Goal: Task Accomplishment & Management: Use online tool/utility

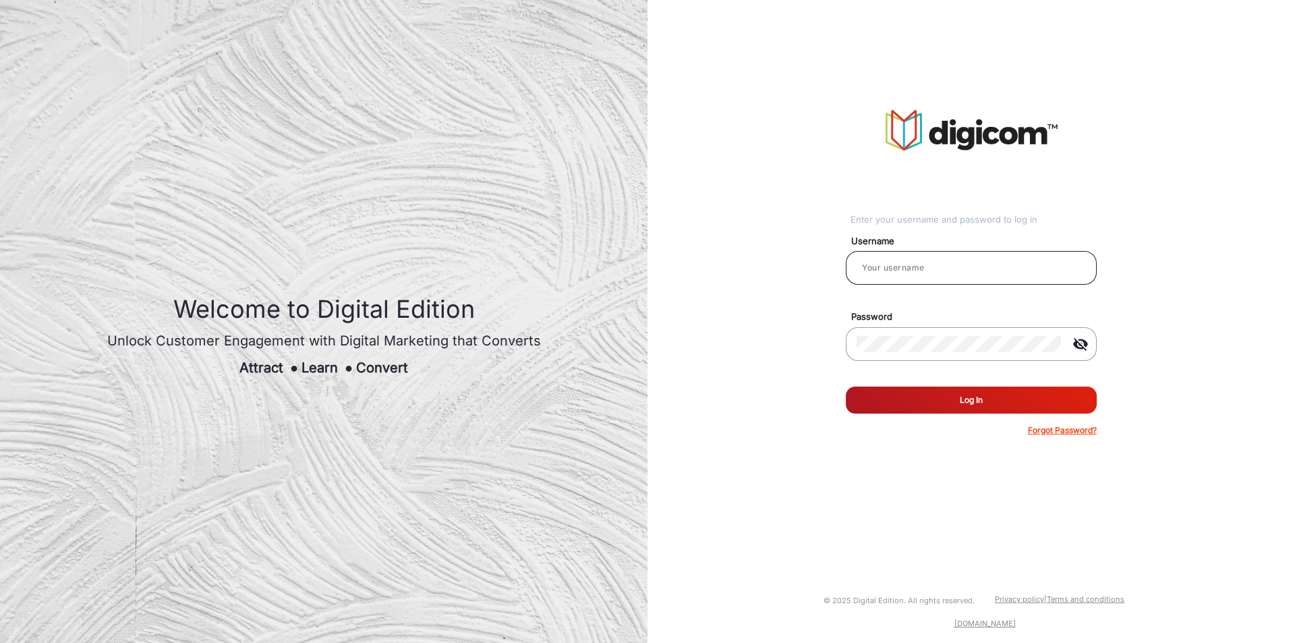
type input "[PERSON_NAME]"
click at [926, 260] on input "[PERSON_NAME]" at bounding box center [970, 268] width 229 height 16
type input "[PERSON_NAME]"
click at [846, 386] on button "Log In" at bounding box center [971, 399] width 251 height 27
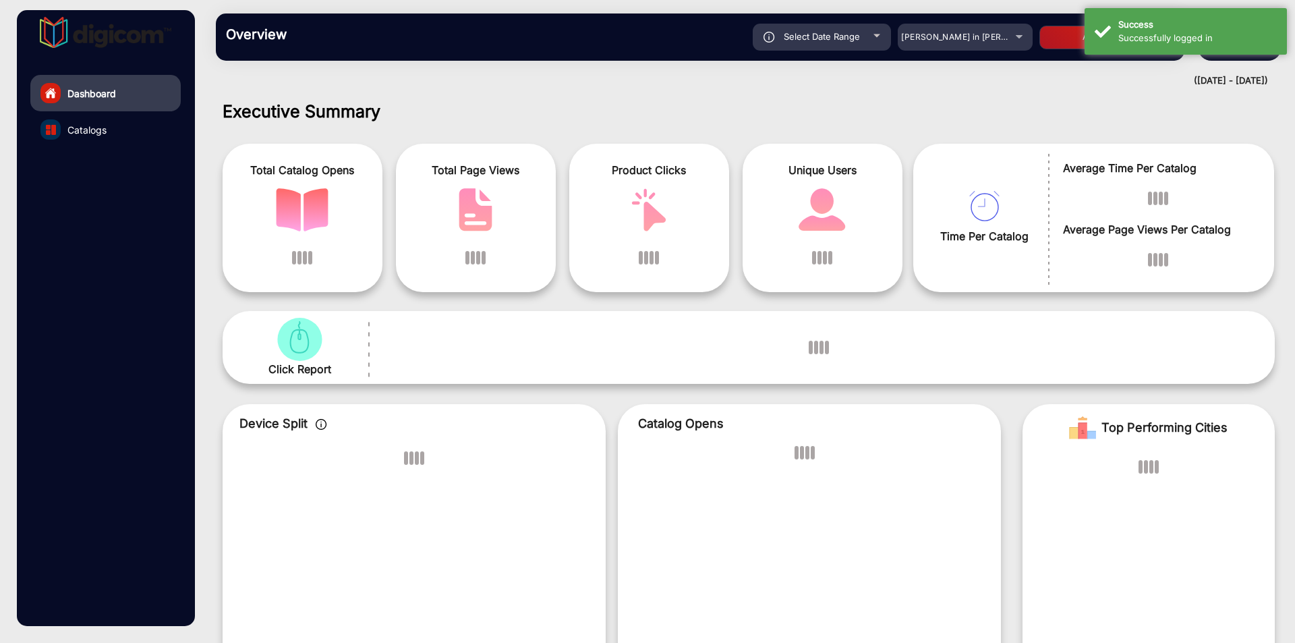
scroll to position [10, 0]
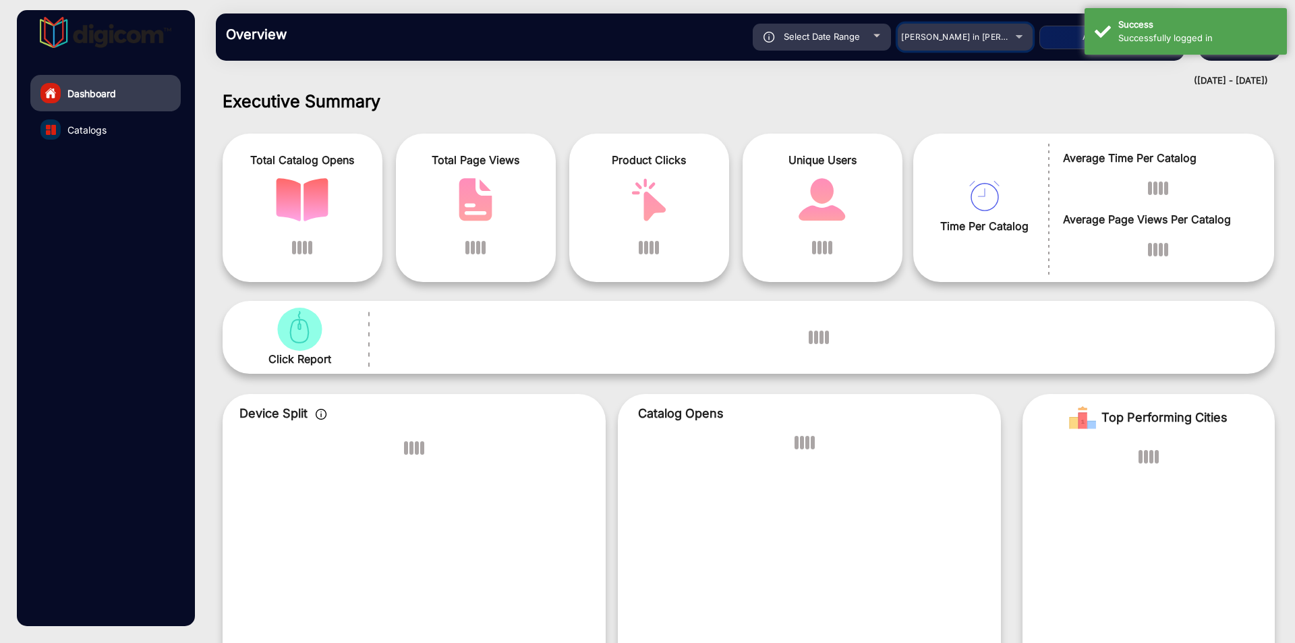
click at [956, 45] on mat-select "[PERSON_NAME] in [PERSON_NAME]" at bounding box center [964, 37] width 135 height 27
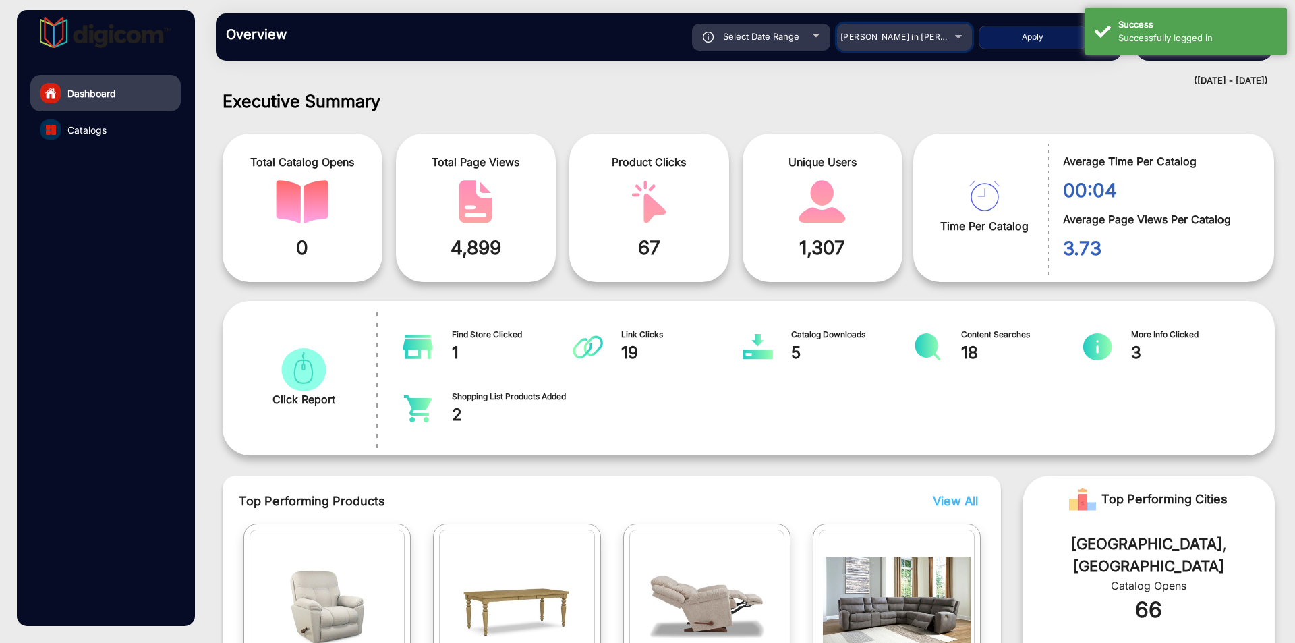
click at [951, 33] on div "[PERSON_NAME] in [PERSON_NAME]" at bounding box center [904, 37] width 135 height 16
click at [948, 36] on div "[PERSON_NAME] in [PERSON_NAME]" at bounding box center [894, 37] width 108 height 16
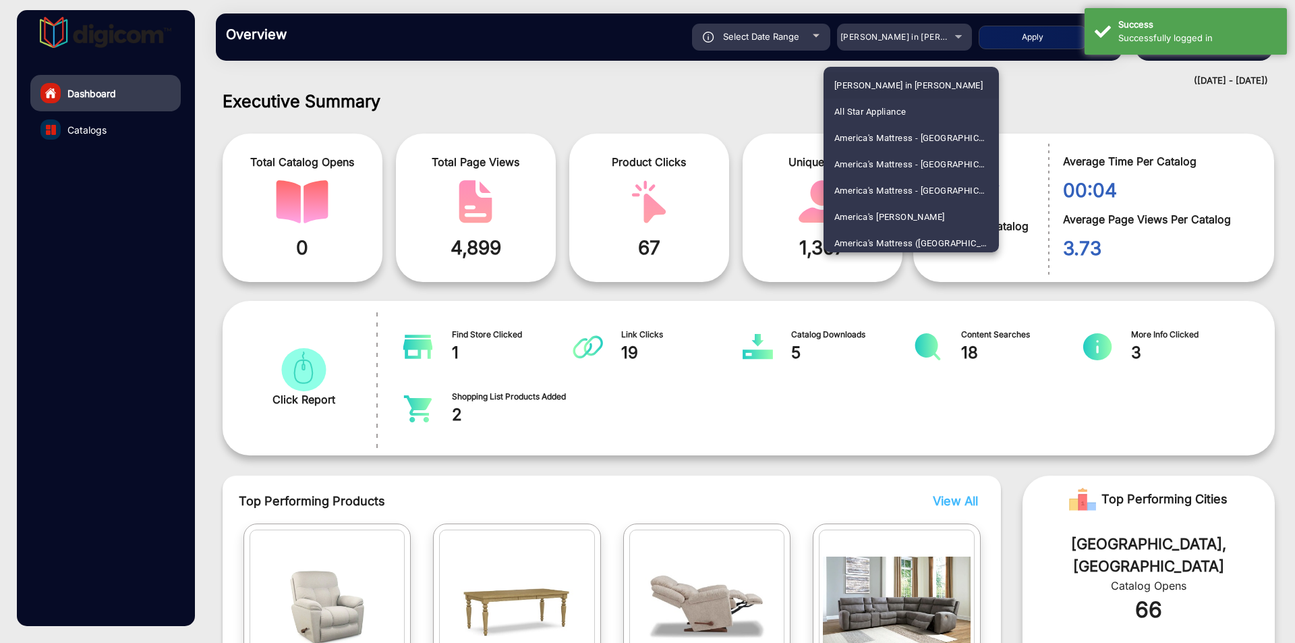
click at [763, 115] on div at bounding box center [647, 321] width 1295 height 643
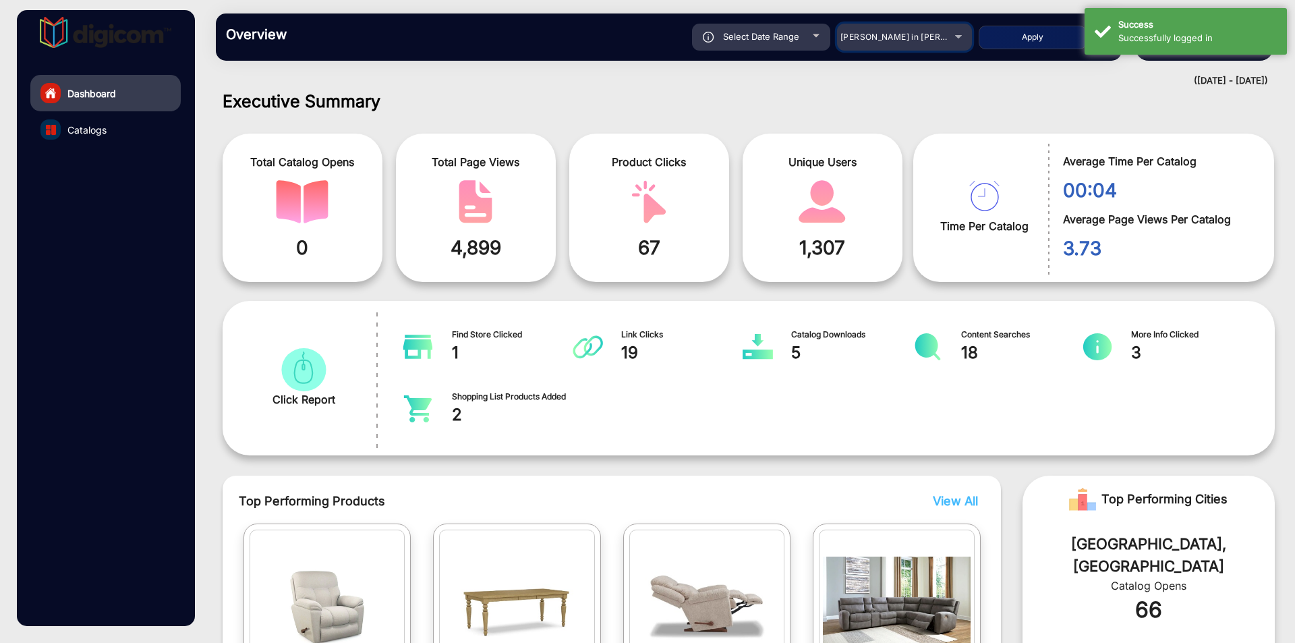
click at [925, 47] on mat-select "[PERSON_NAME] in [PERSON_NAME]" at bounding box center [904, 37] width 135 height 27
click at [926, 43] on div "[PERSON_NAME] in [PERSON_NAME]" at bounding box center [894, 37] width 108 height 16
